Goal: Navigation & Orientation: Find specific page/section

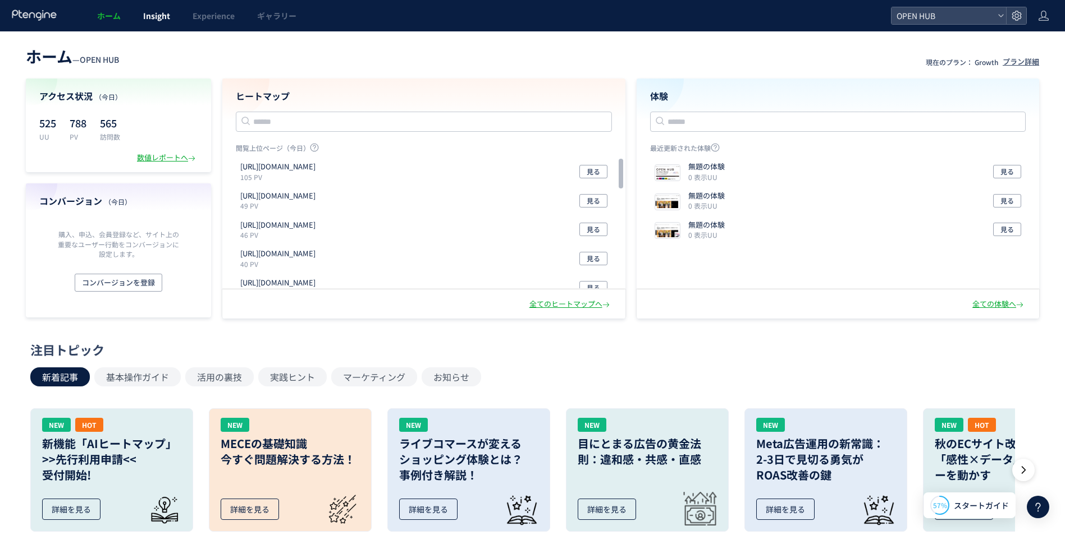
click at [173, 20] on link "Insight" at bounding box center [156, 15] width 49 height 31
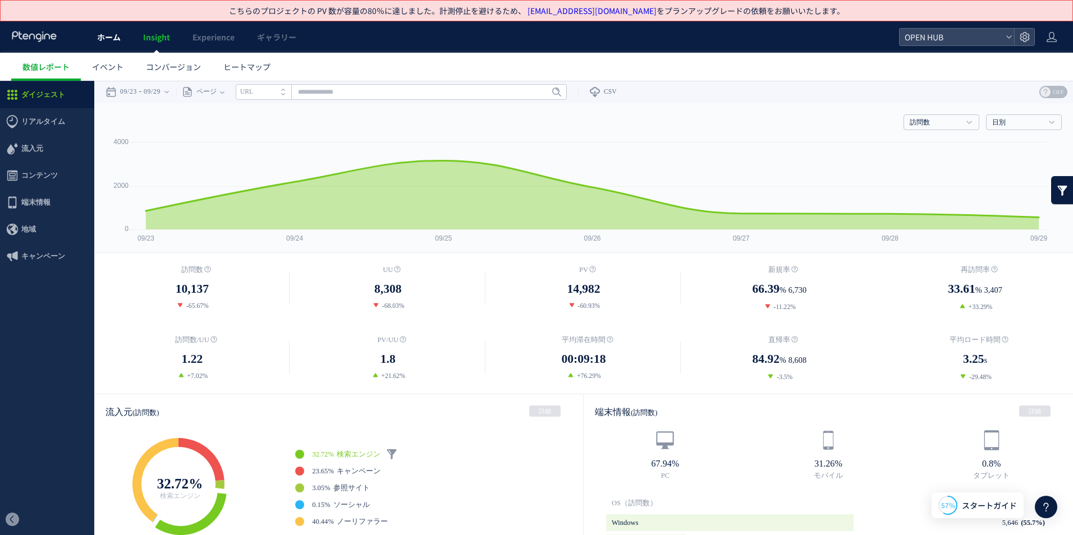
click at [122, 39] on link "ホーム" at bounding box center [109, 36] width 46 height 31
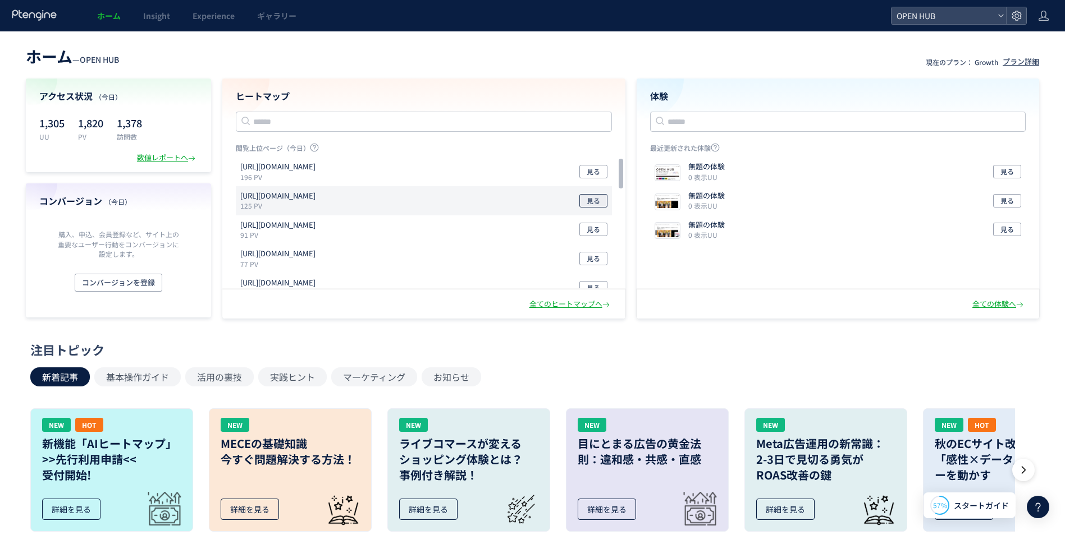
click at [599, 205] on span "見る" at bounding box center [593, 200] width 13 height 13
click at [581, 203] on button "見る" at bounding box center [593, 200] width 28 height 13
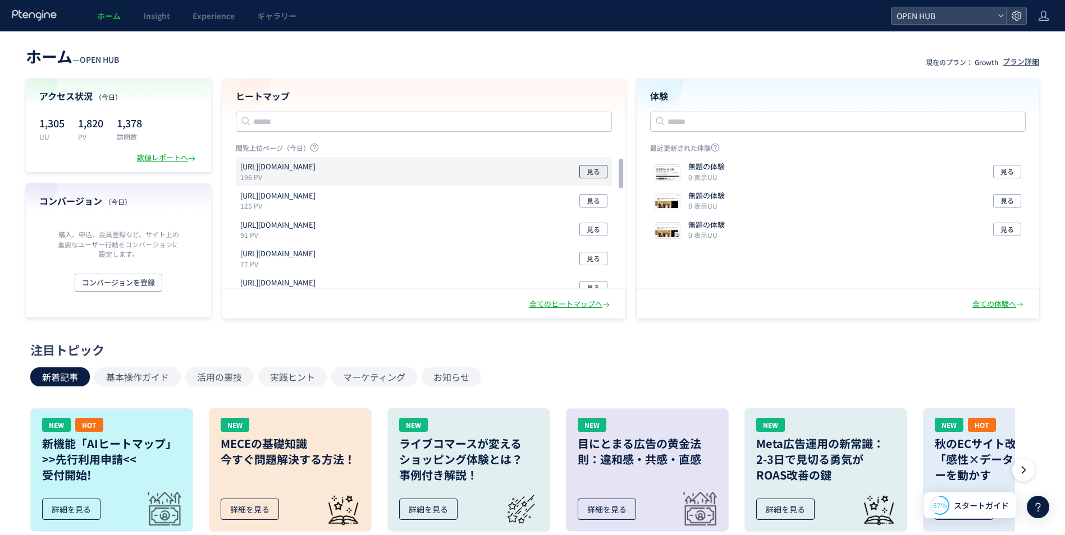
click at [594, 166] on span "見る" at bounding box center [593, 171] width 13 height 13
